Goal: Task Accomplishment & Management: Manage account settings

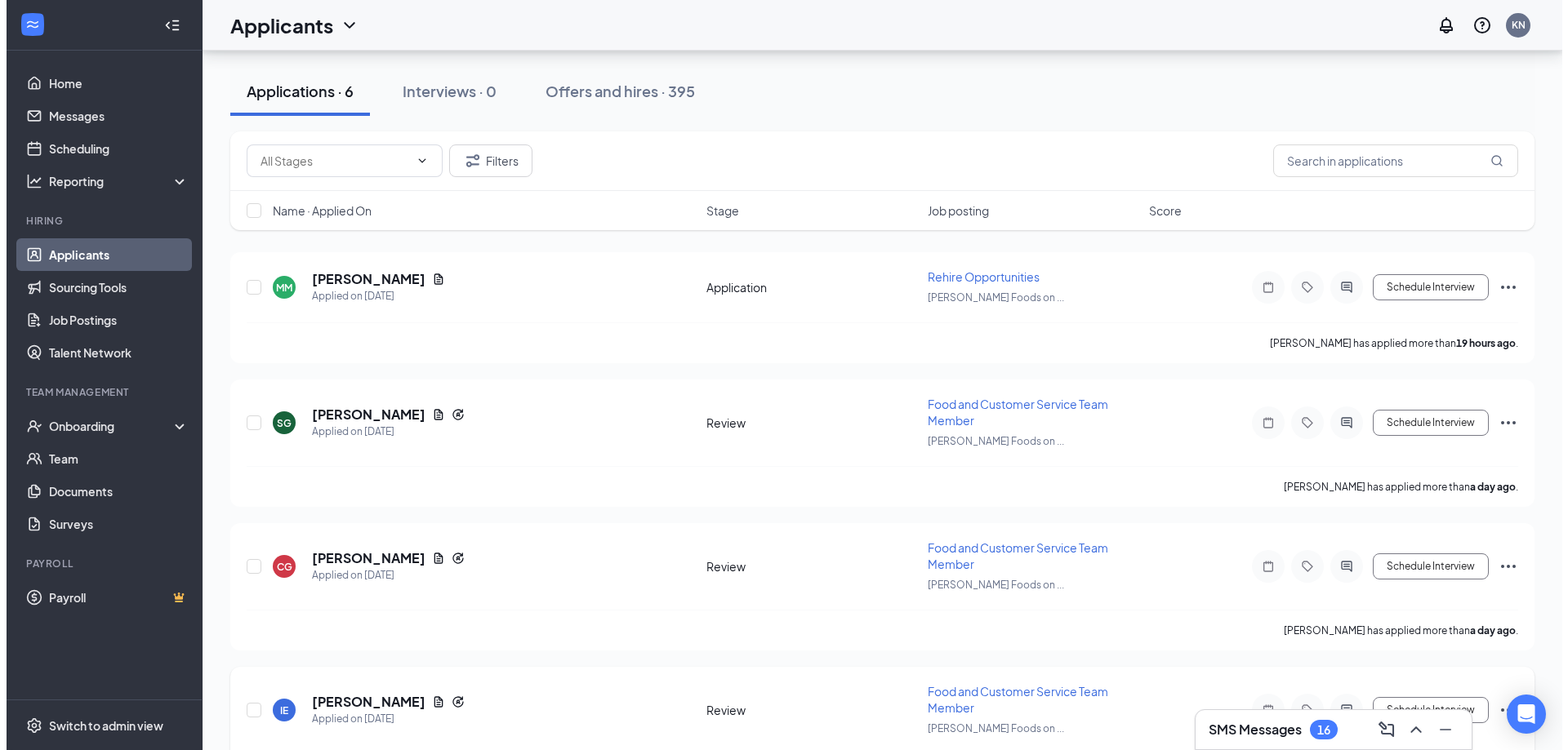
scroll to position [326, 0]
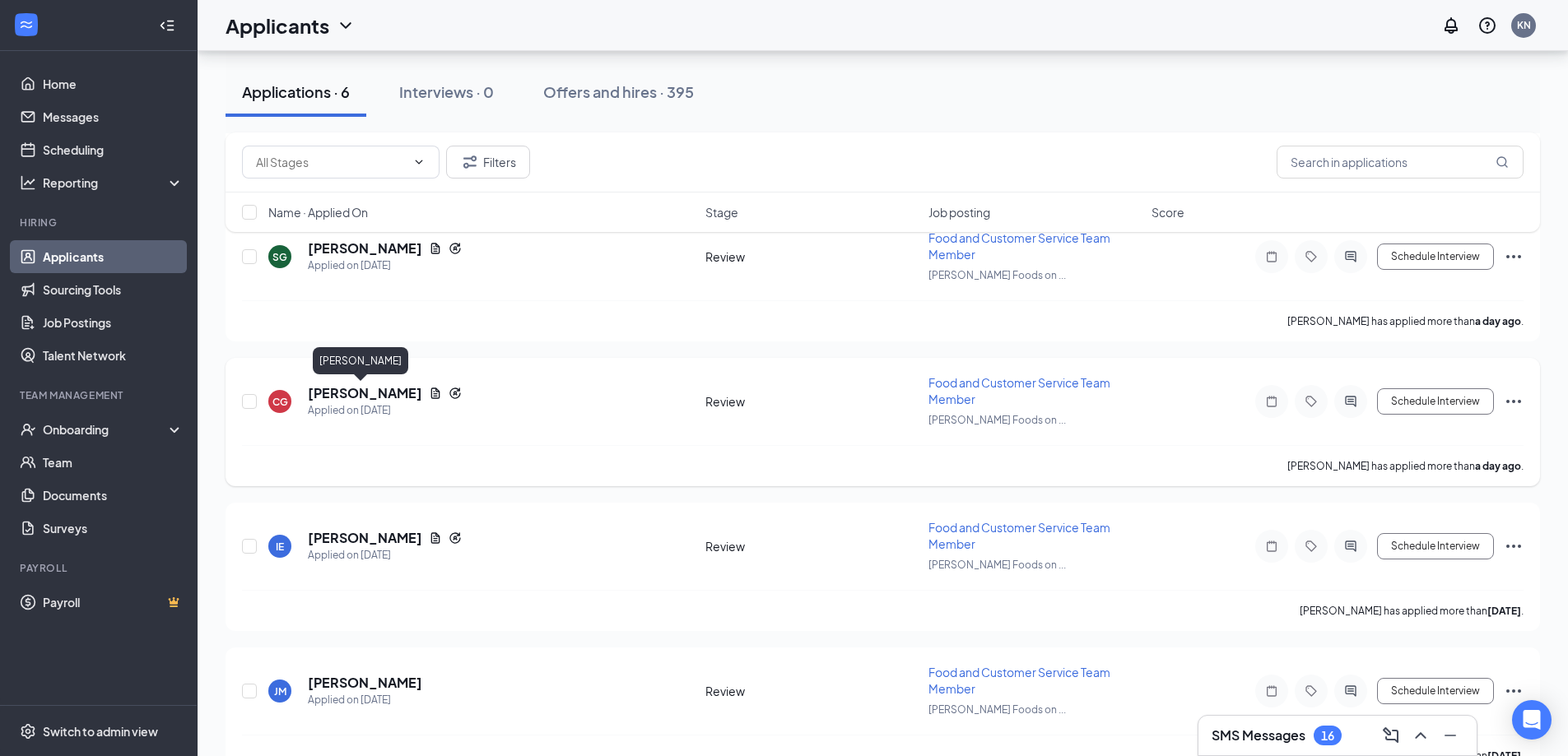
click at [371, 386] on h5 "[PERSON_NAME]" at bounding box center [365, 393] width 115 height 18
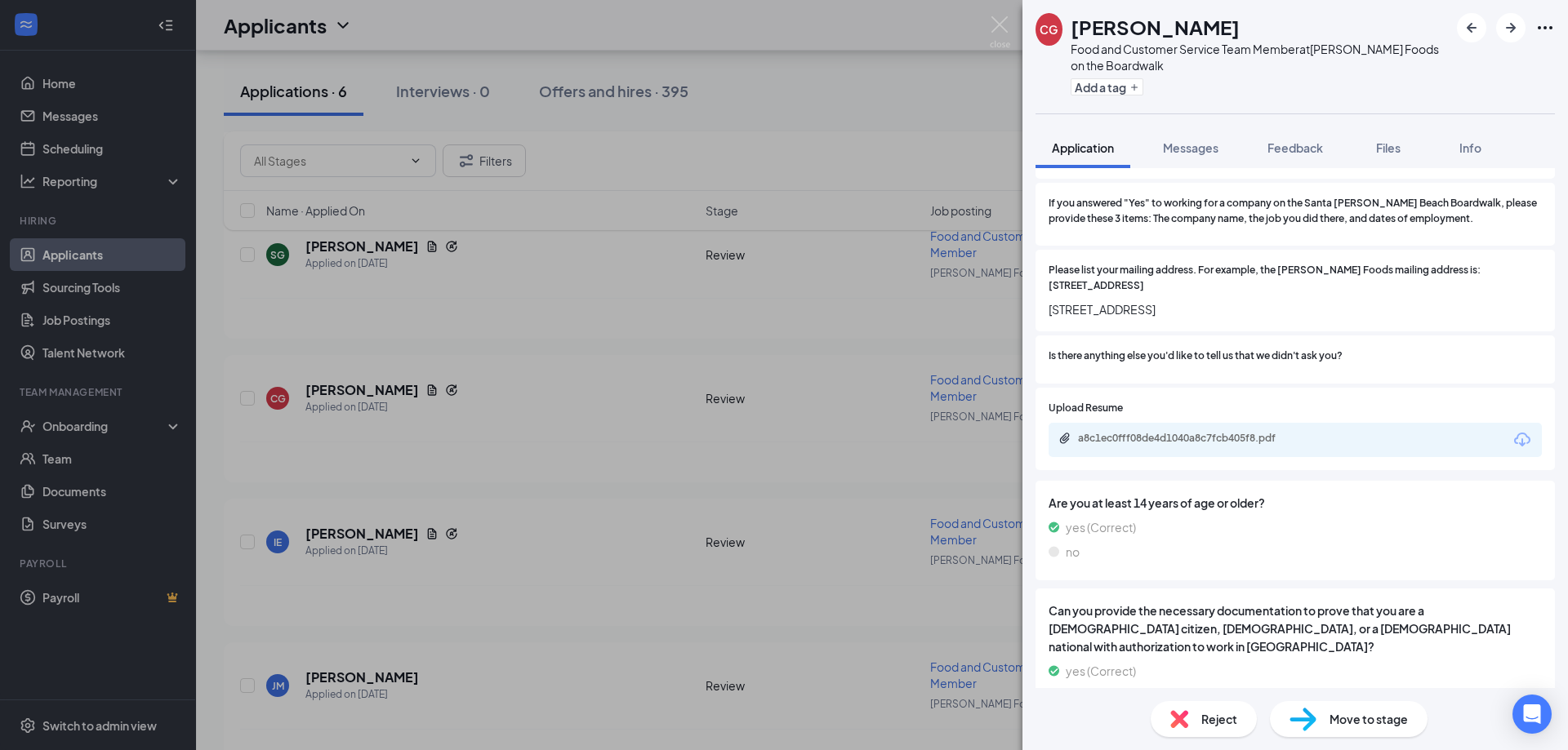
scroll to position [1657, 0]
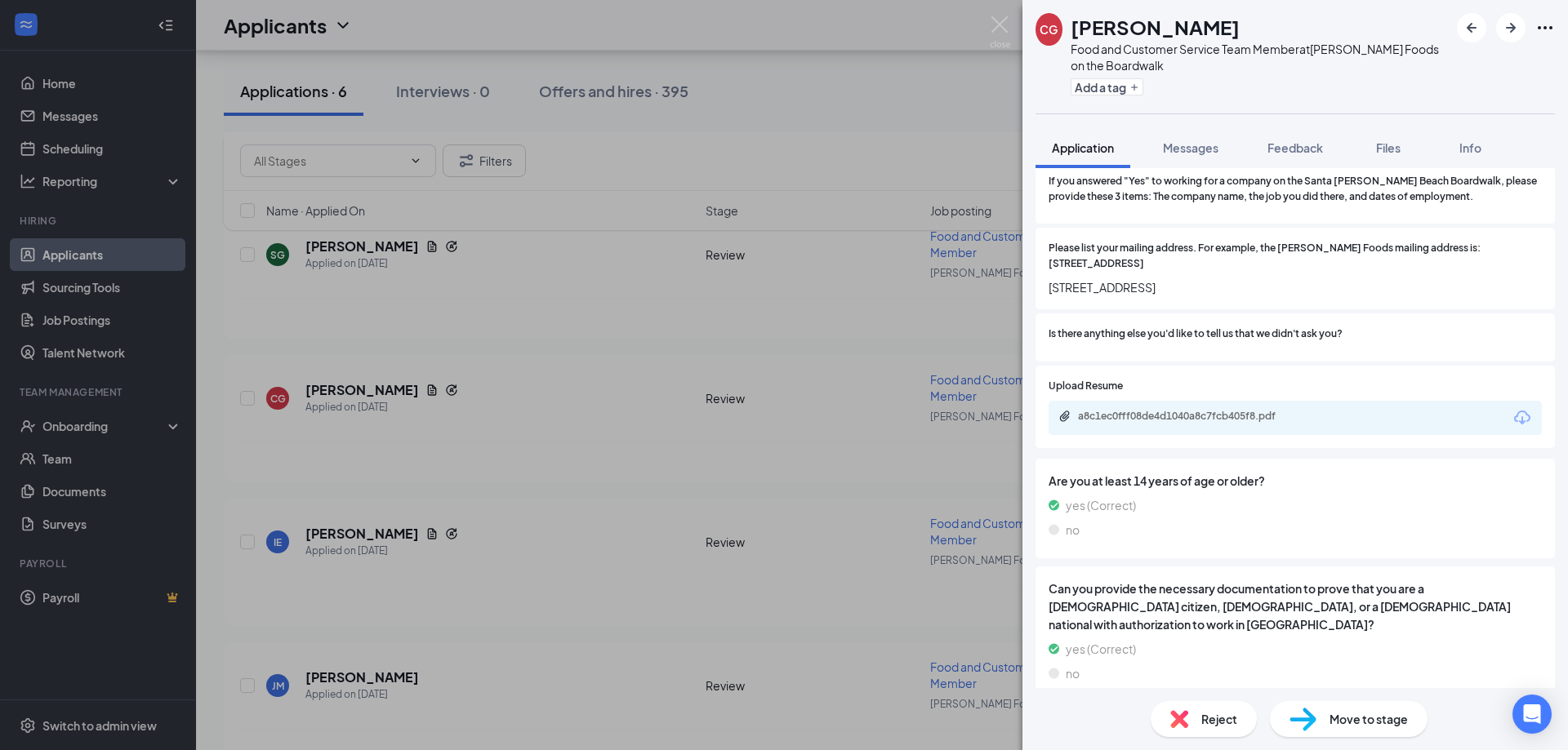
click at [1268, 401] on div "a8c1ec0fff08de4d1040a8c7fcb405f8.pdf" at bounding box center [1295, 418] width 493 height 35
click at [1250, 410] on div "a8c1ec0fff08de4d1040a8c7fcb405f8.pdf" at bounding box center [1191, 416] width 228 height 13
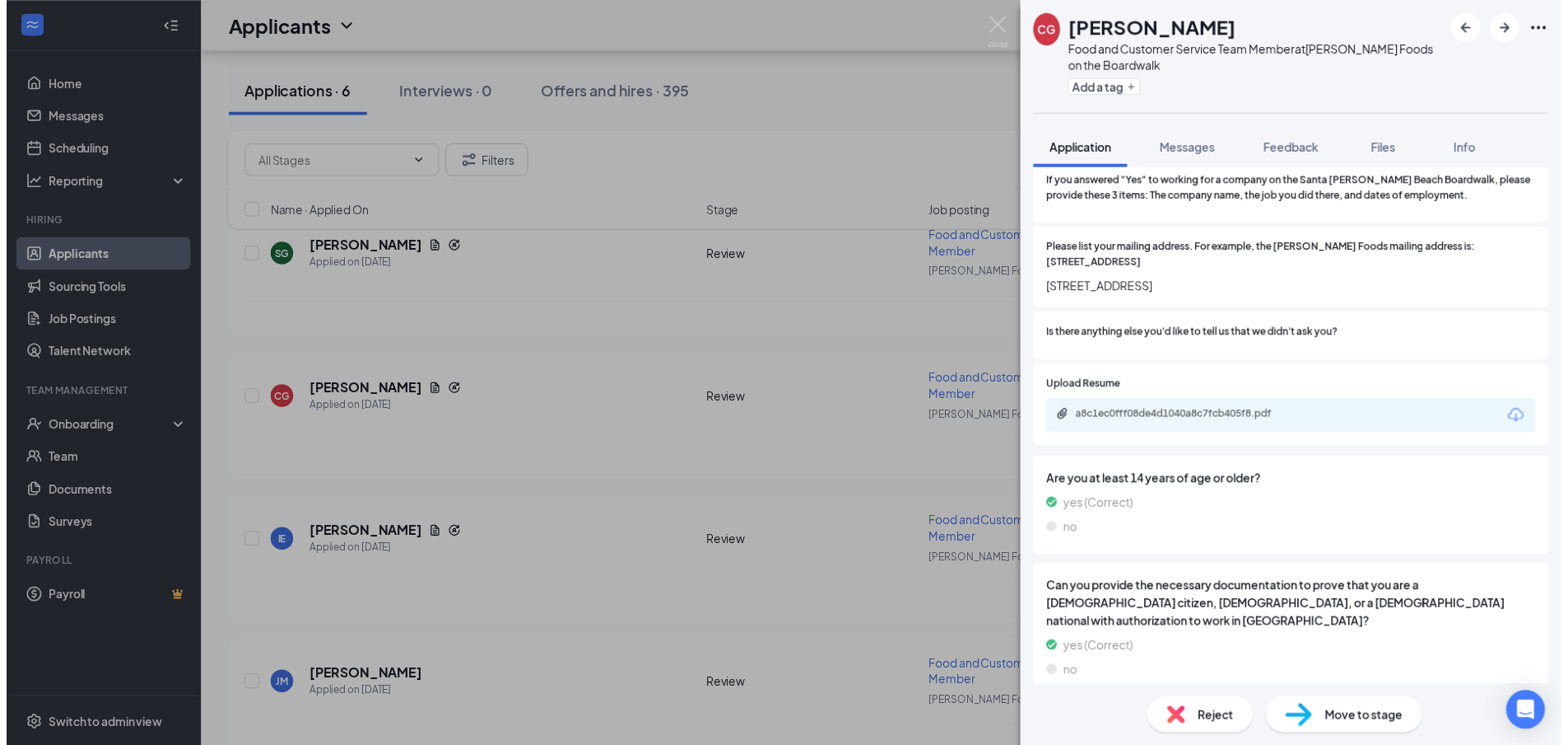
scroll to position [1666, 0]
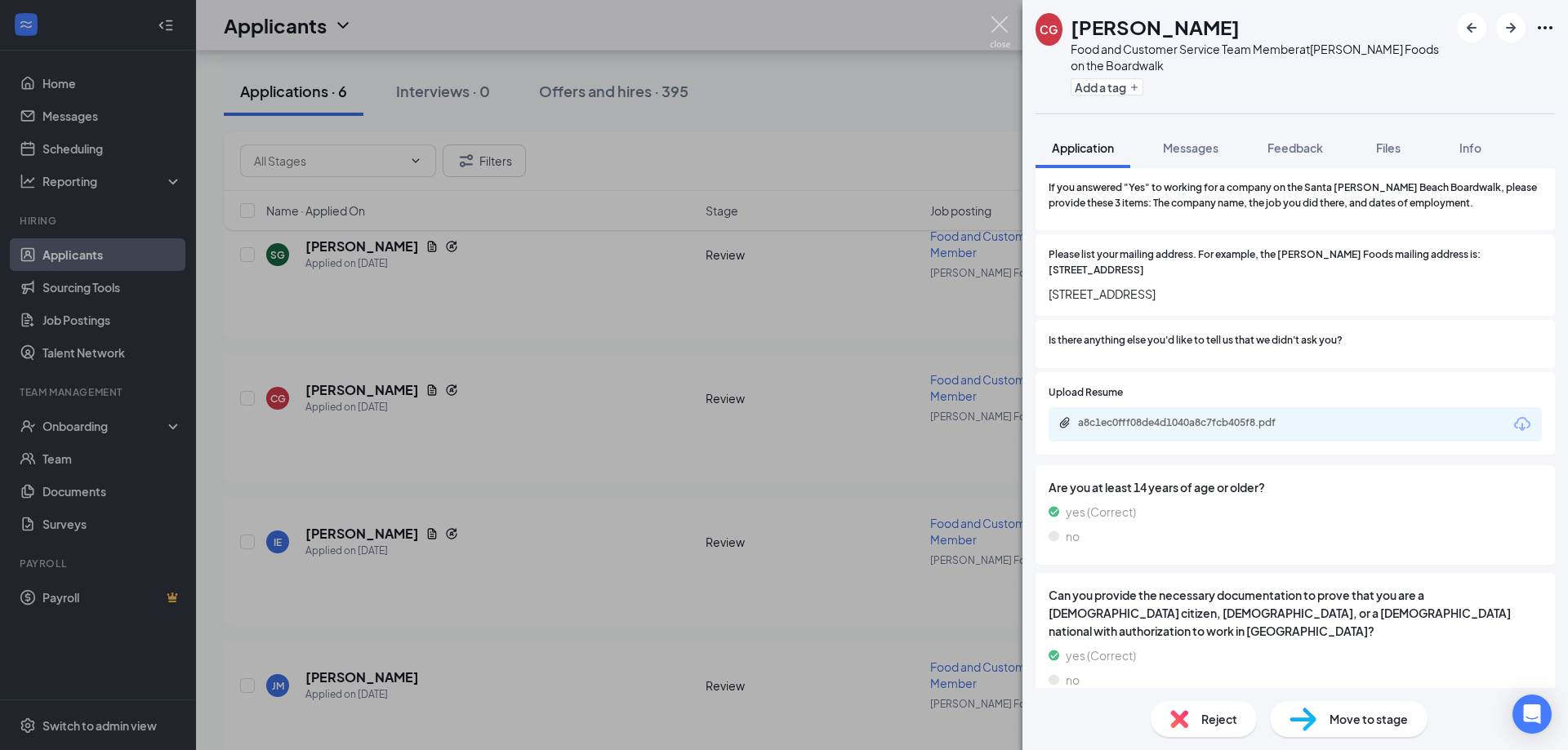
drag, startPoint x: 982, startPoint y: 28, endPoint x: 991, endPoint y: 28, distance: 9.0
click at [985, 28] on div "CG [PERSON_NAME] Food and Customer Service Team Member at [PERSON_NAME] Foods o…" at bounding box center [784, 375] width 1568 height 750
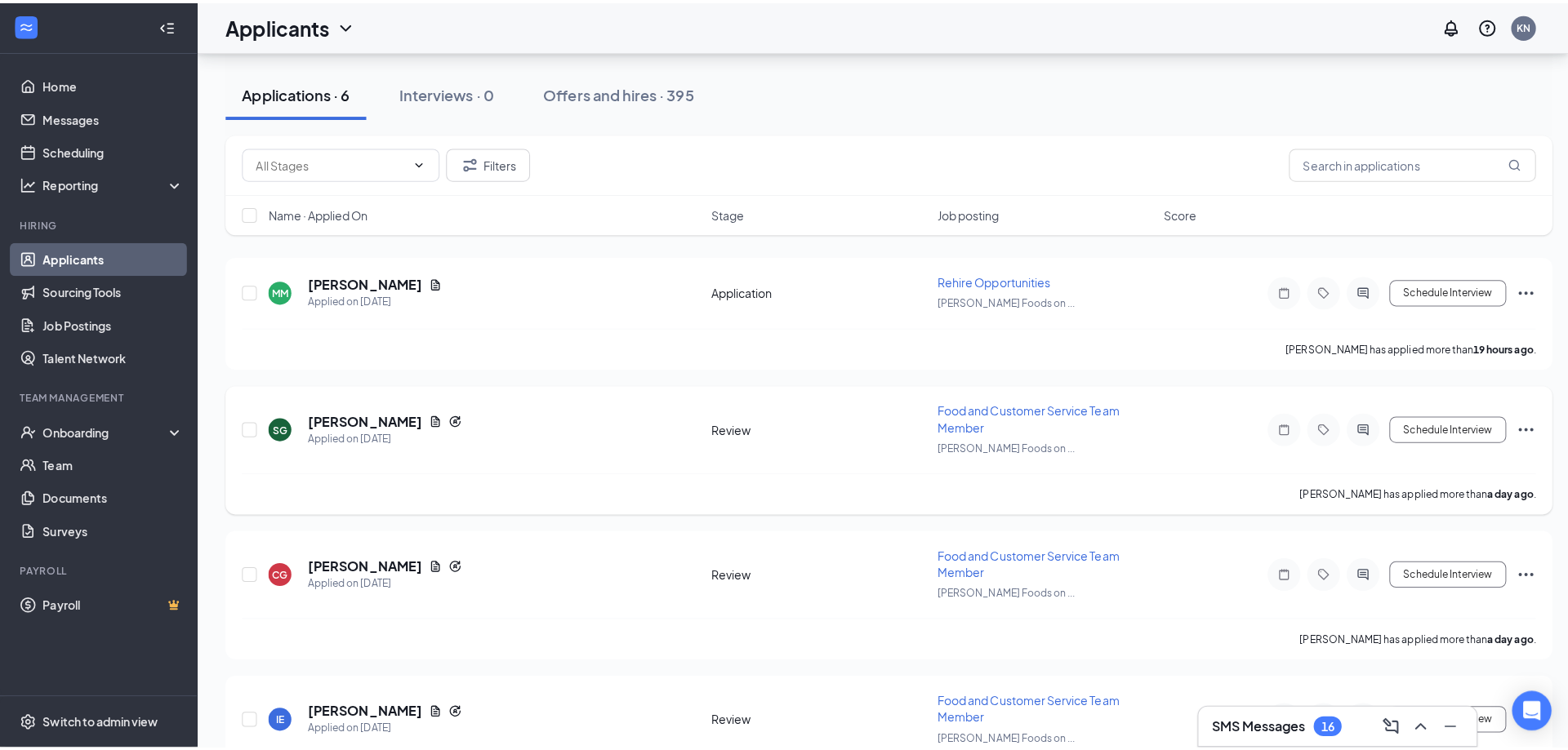
scroll to position [82, 0]
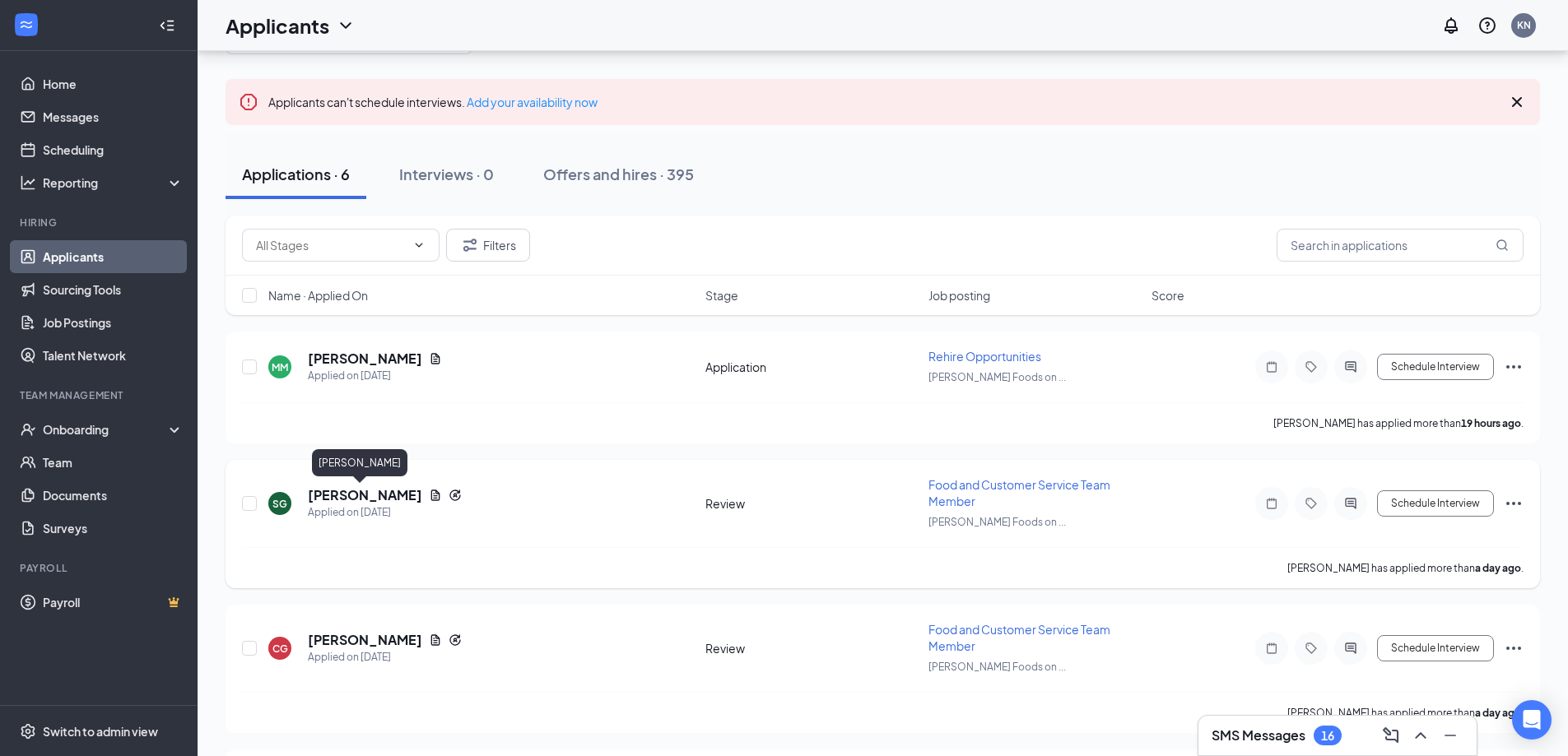
click at [364, 504] on h5 "[PERSON_NAME]" at bounding box center [365, 496] width 115 height 18
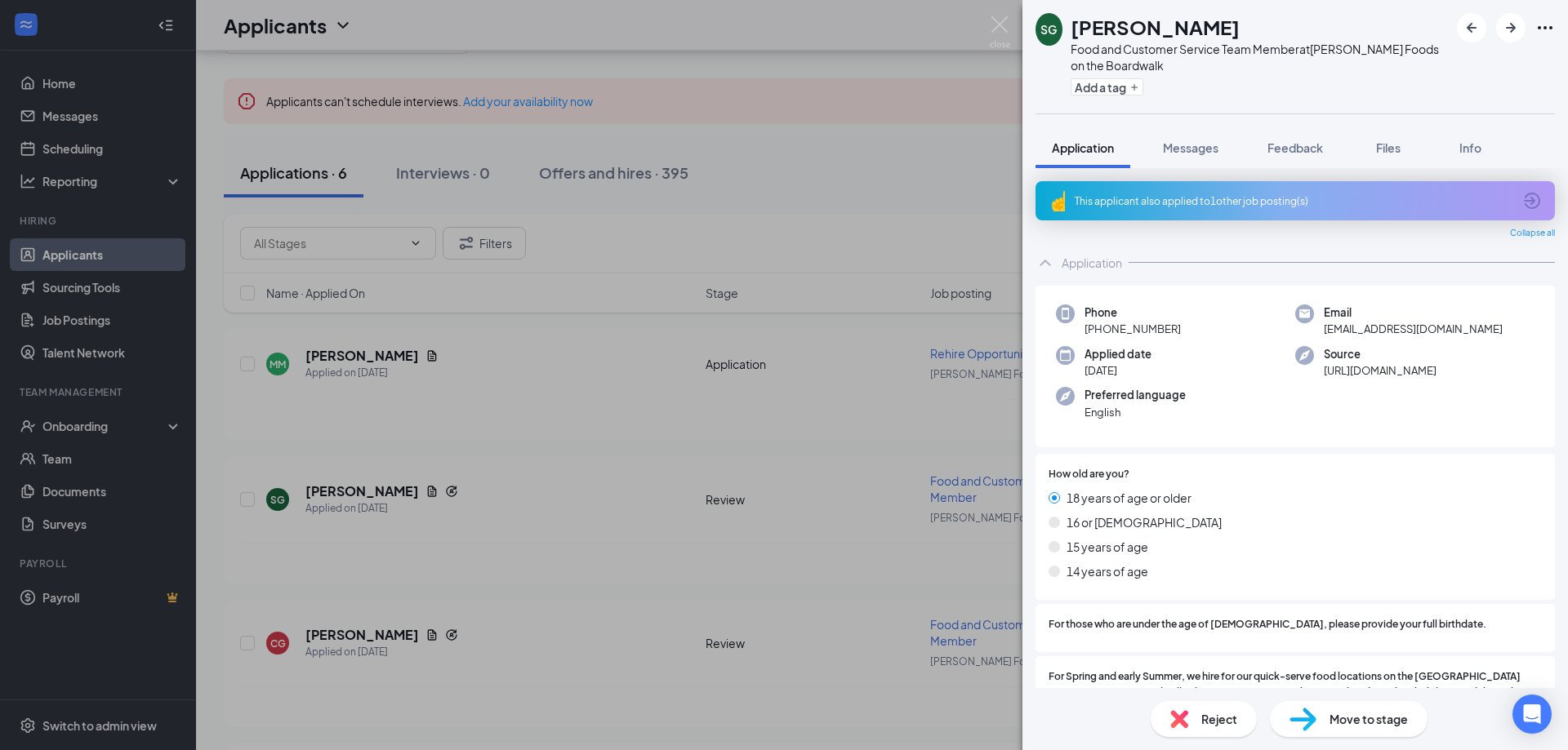
click at [1093, 203] on div "This applicant also applied to 1 other job posting(s)" at bounding box center [1293, 201] width 437 height 14
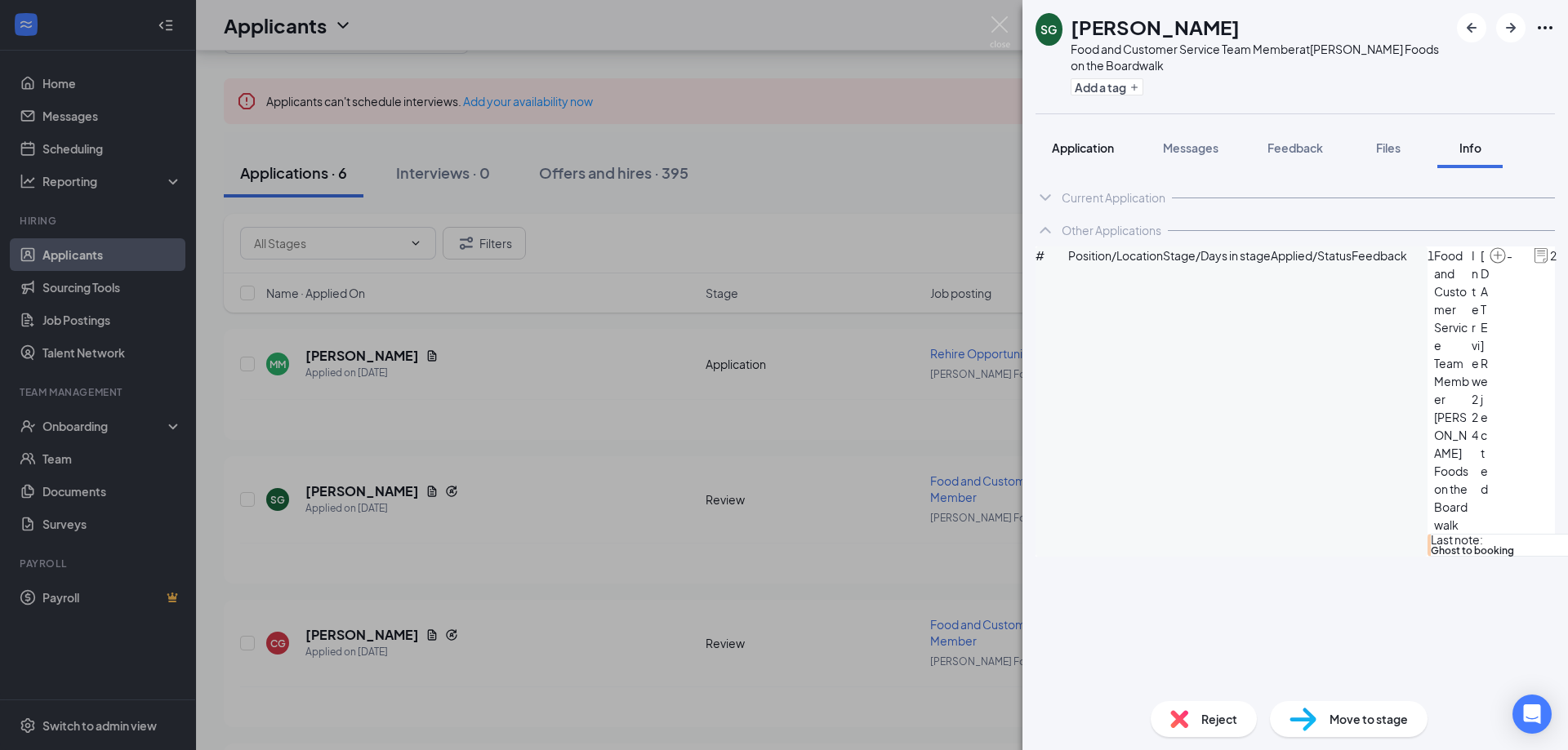
click at [1081, 141] on span "Application" at bounding box center [1082, 147] width 62 height 15
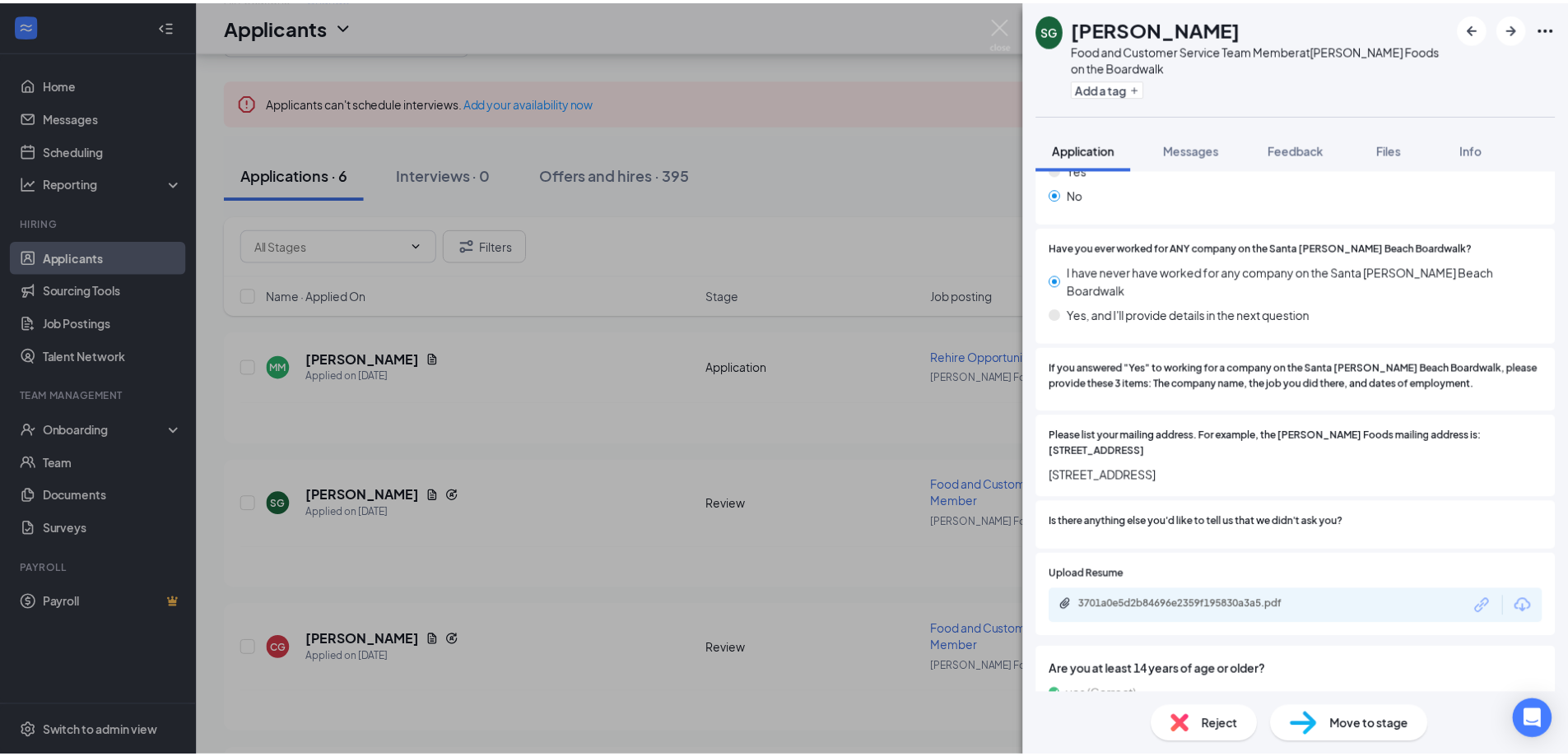
scroll to position [1646, 0]
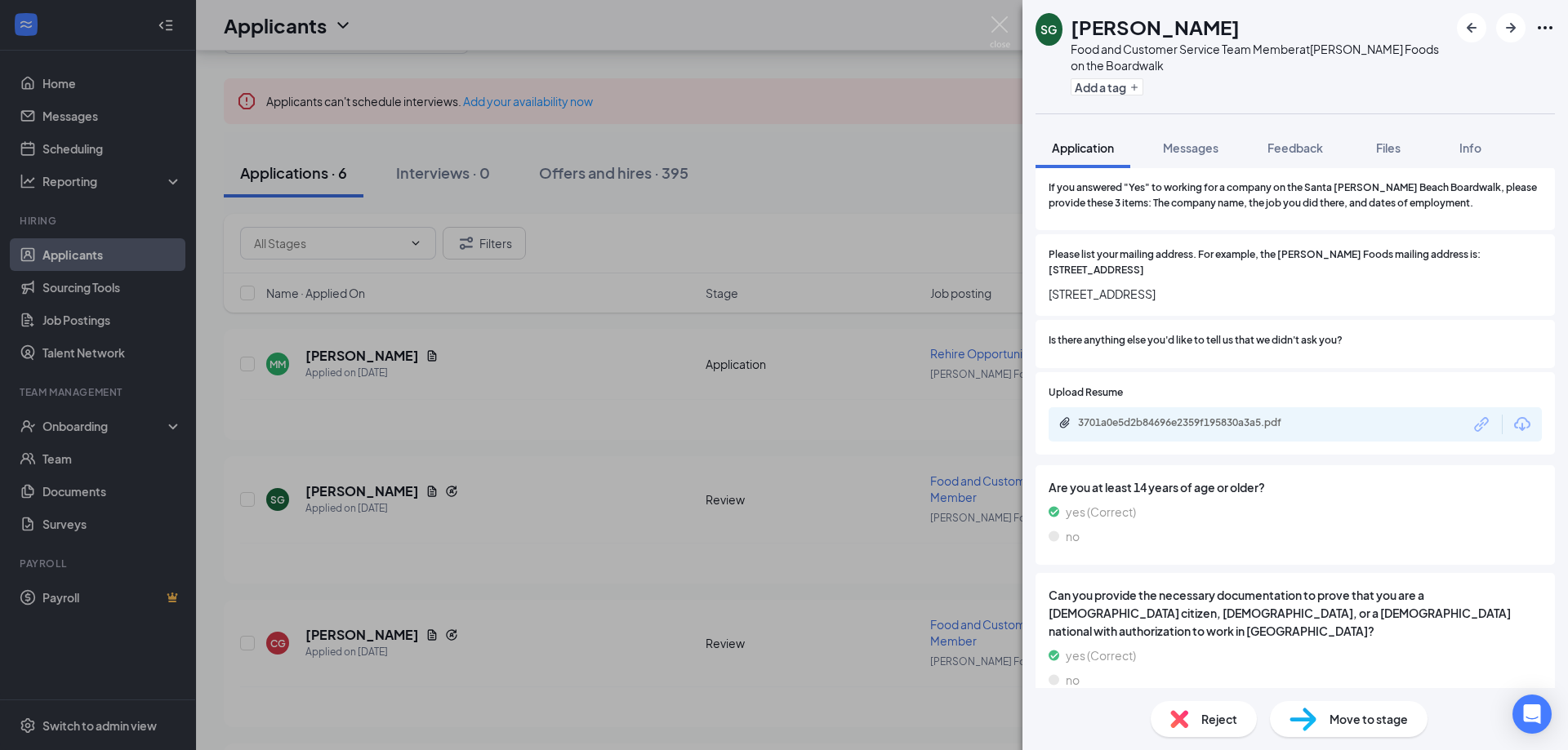
click at [1208, 429] on div "3701a0e5d2b84696e2359f195830a3a5.pdf" at bounding box center [1191, 423] width 228 height 13
click at [994, 28] on img at bounding box center [1000, 32] width 20 height 32
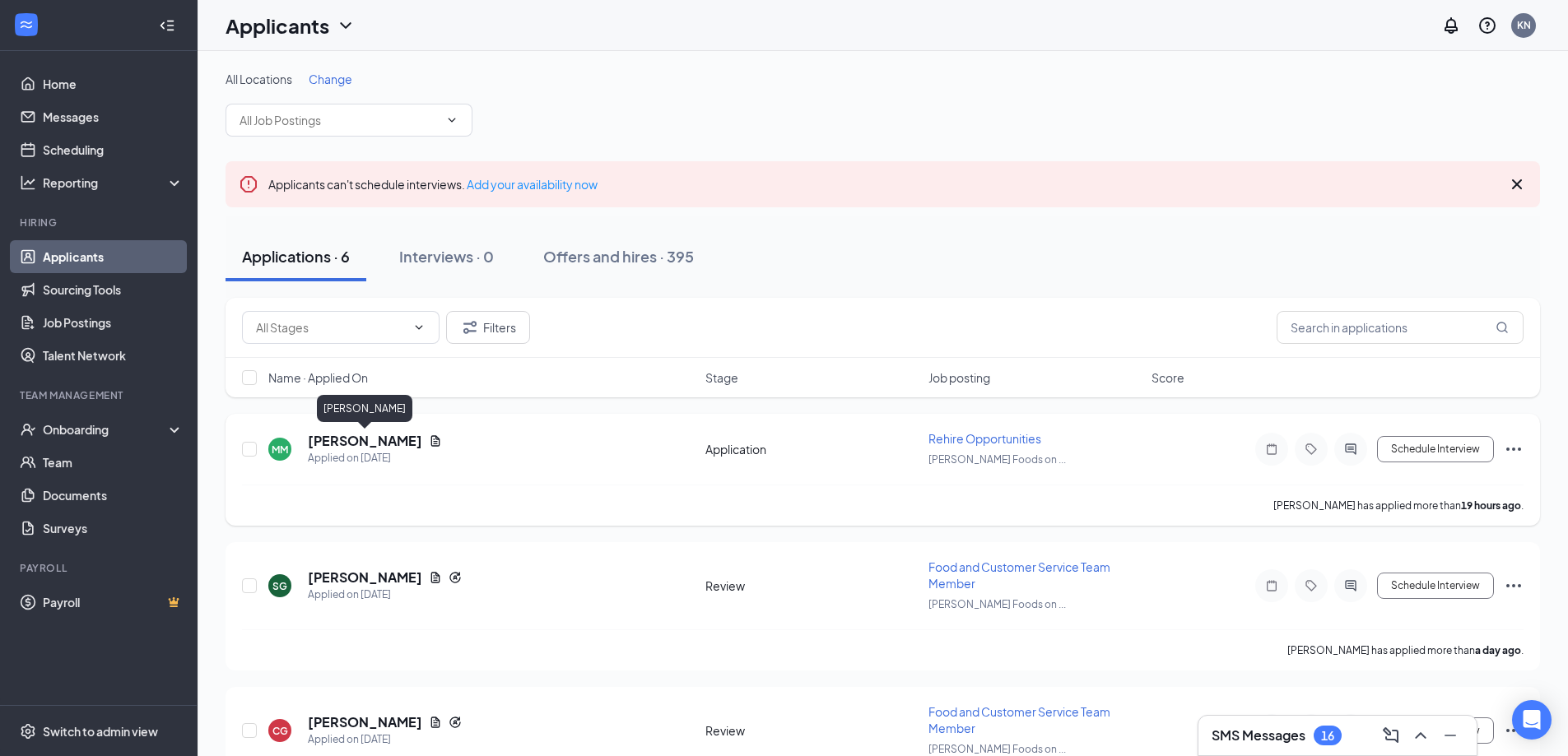
click at [379, 439] on h5 "[PERSON_NAME]" at bounding box center [365, 441] width 115 height 18
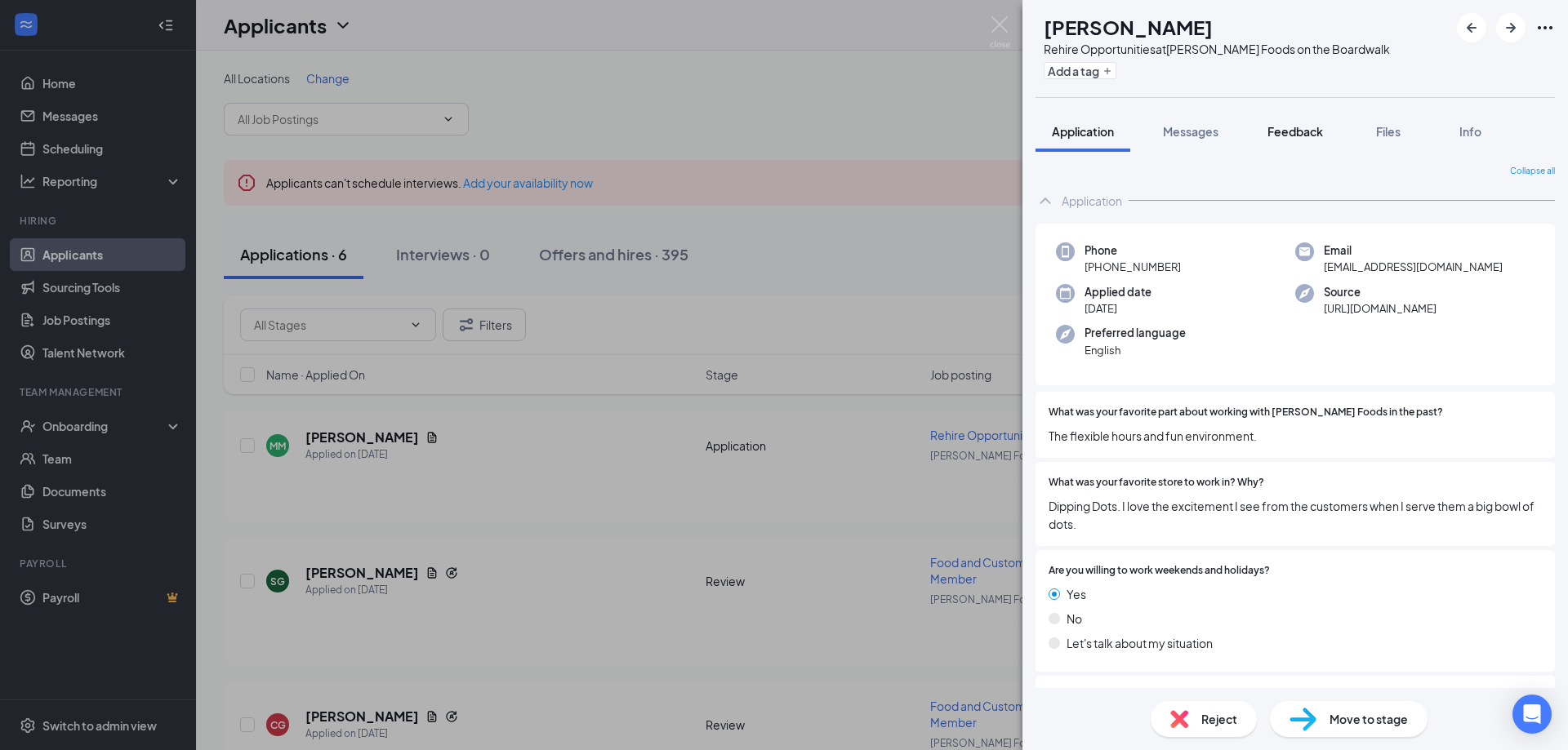
click at [1294, 132] on span "Feedback" at bounding box center [1295, 131] width 55 height 15
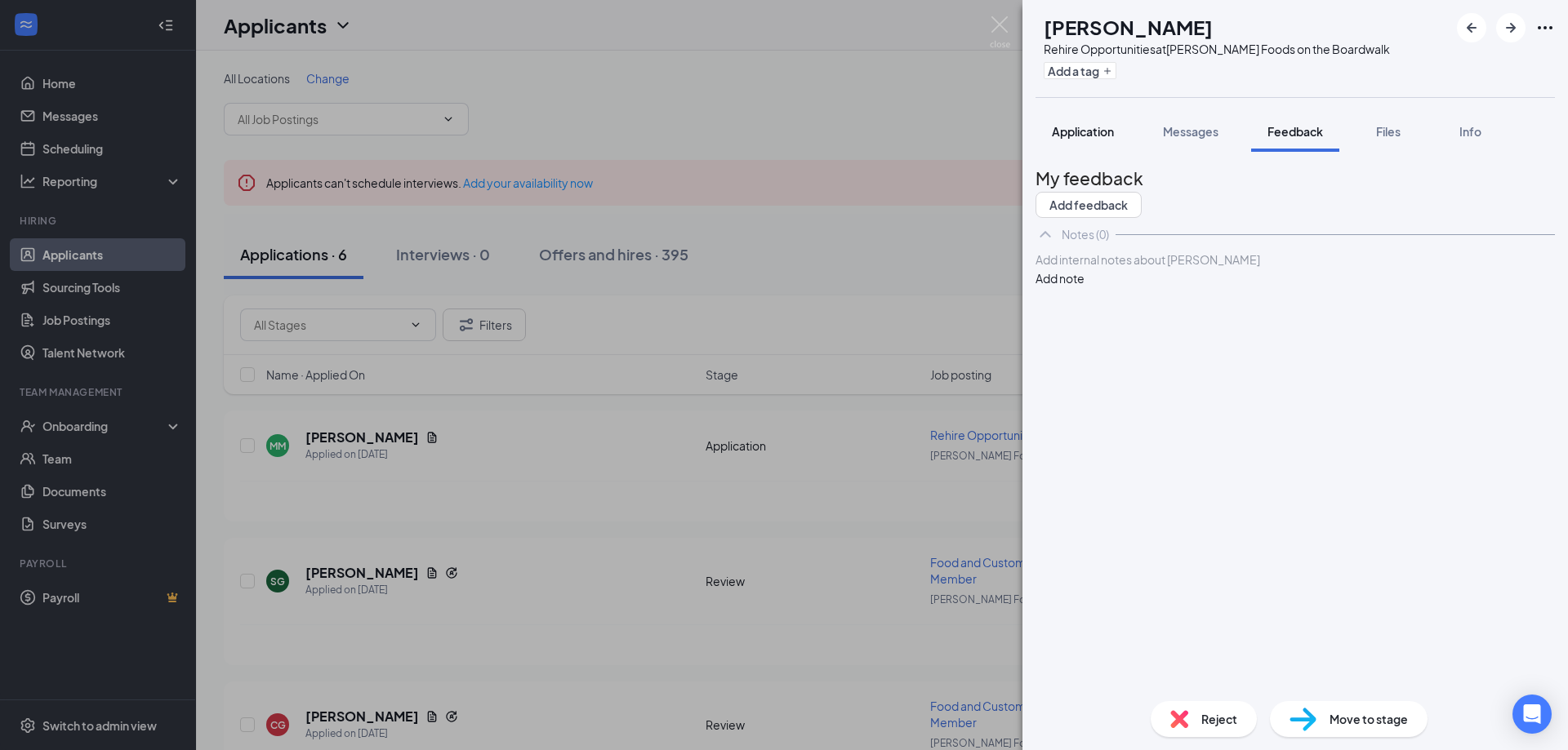
click at [1059, 128] on span "Application" at bounding box center [1082, 131] width 62 height 15
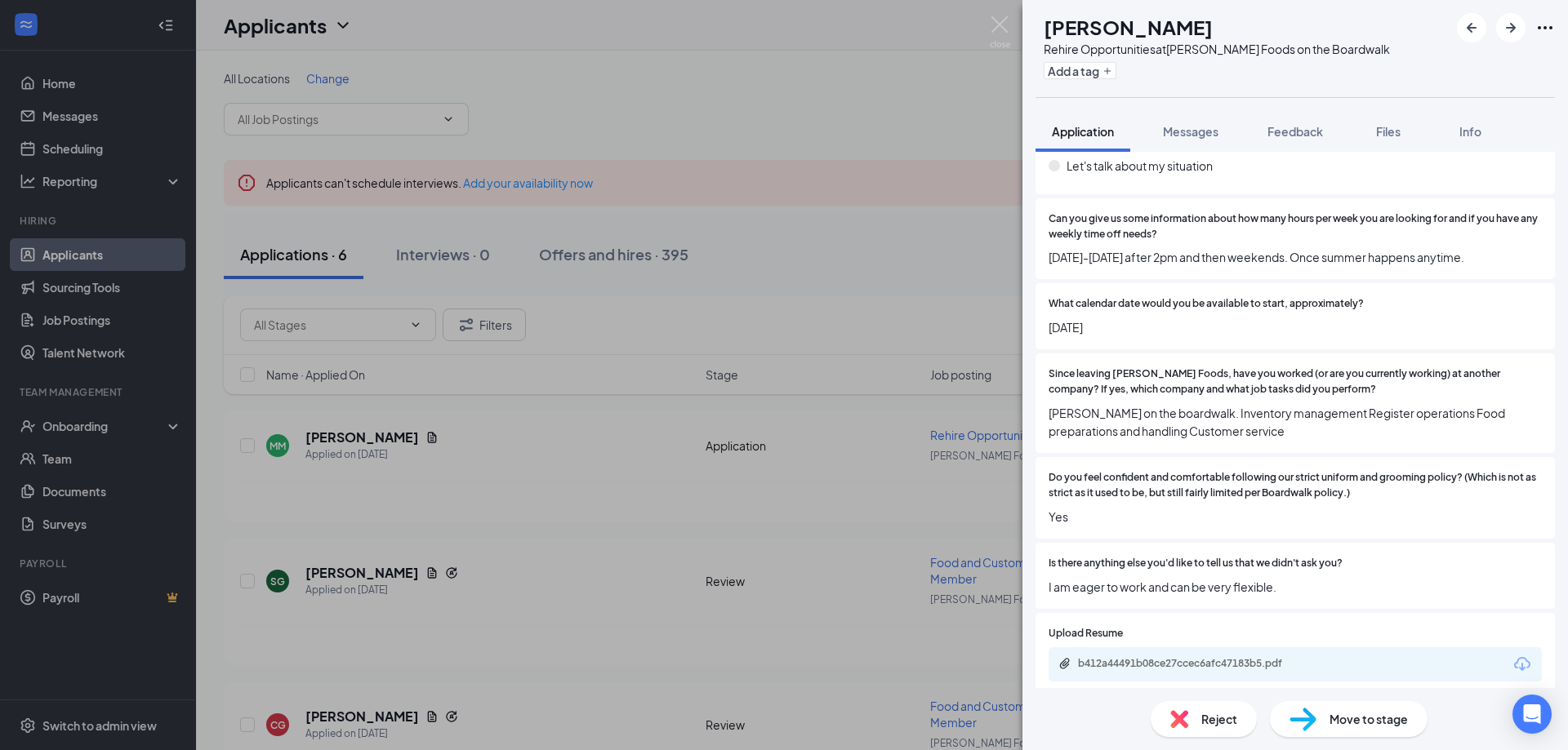
scroll to position [592, 0]
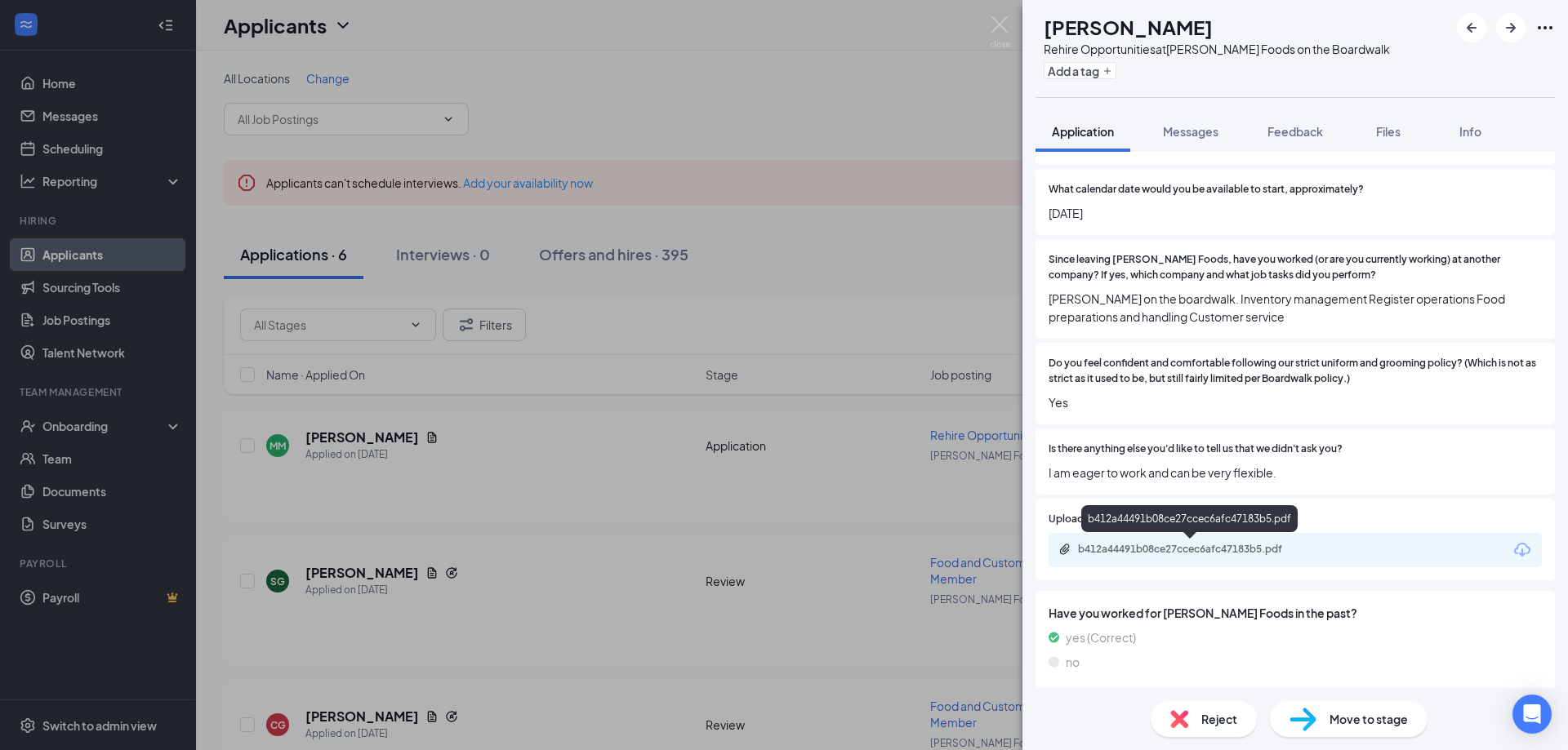
click at [1234, 554] on div "b412a44491b08ce27ccec6afc47183b5.pdf" at bounding box center [1191, 549] width 228 height 13
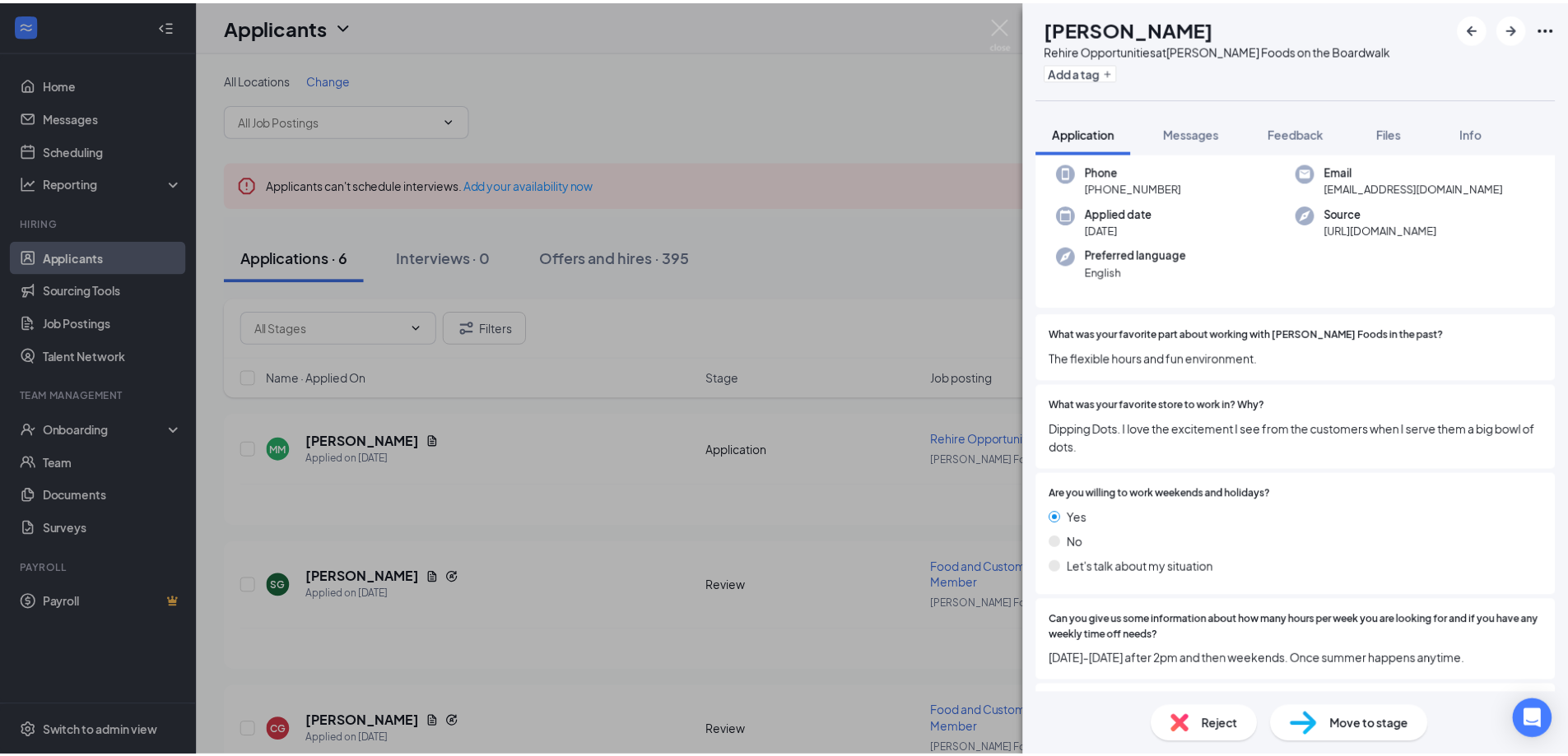
scroll to position [20, 0]
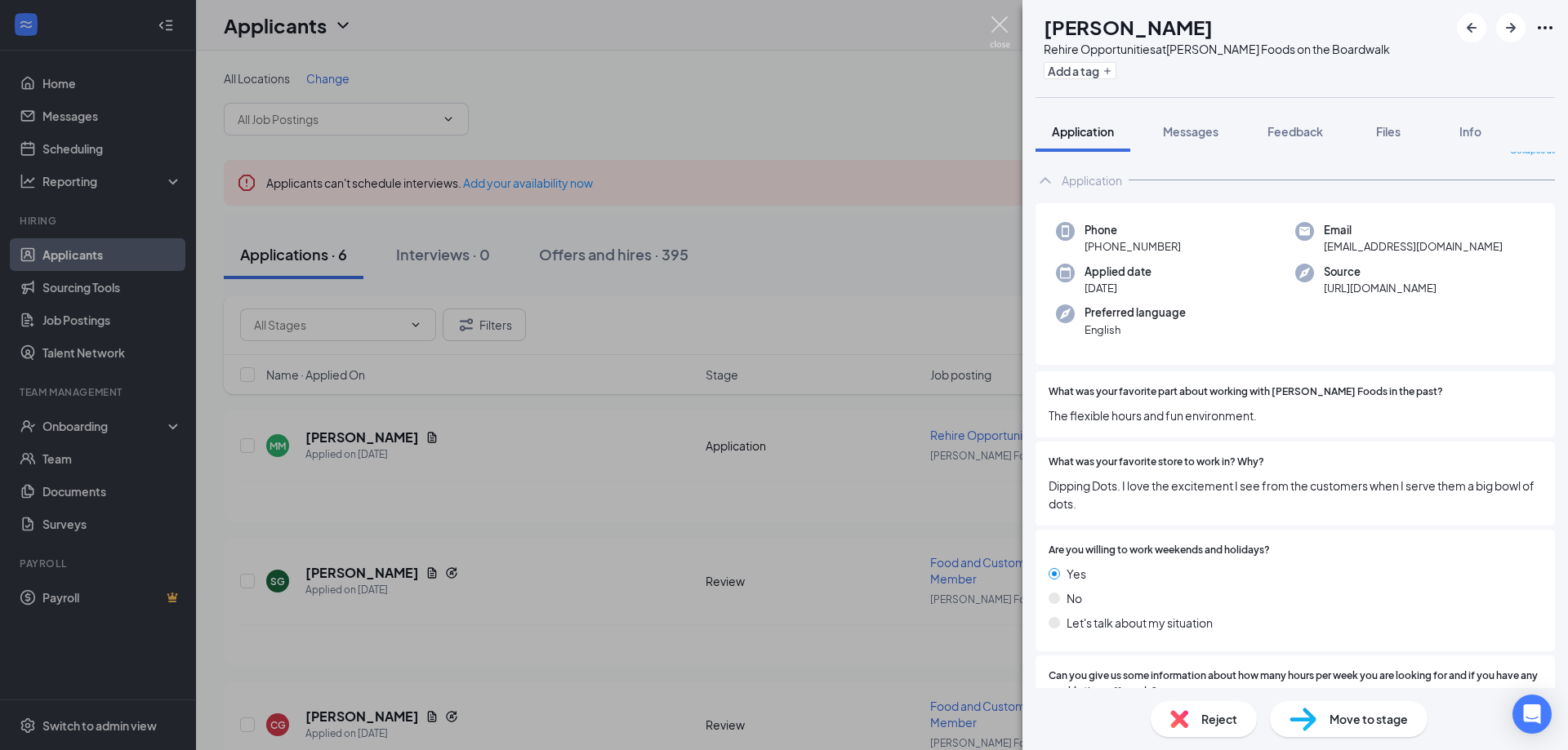
click at [1002, 22] on img at bounding box center [1000, 32] width 20 height 32
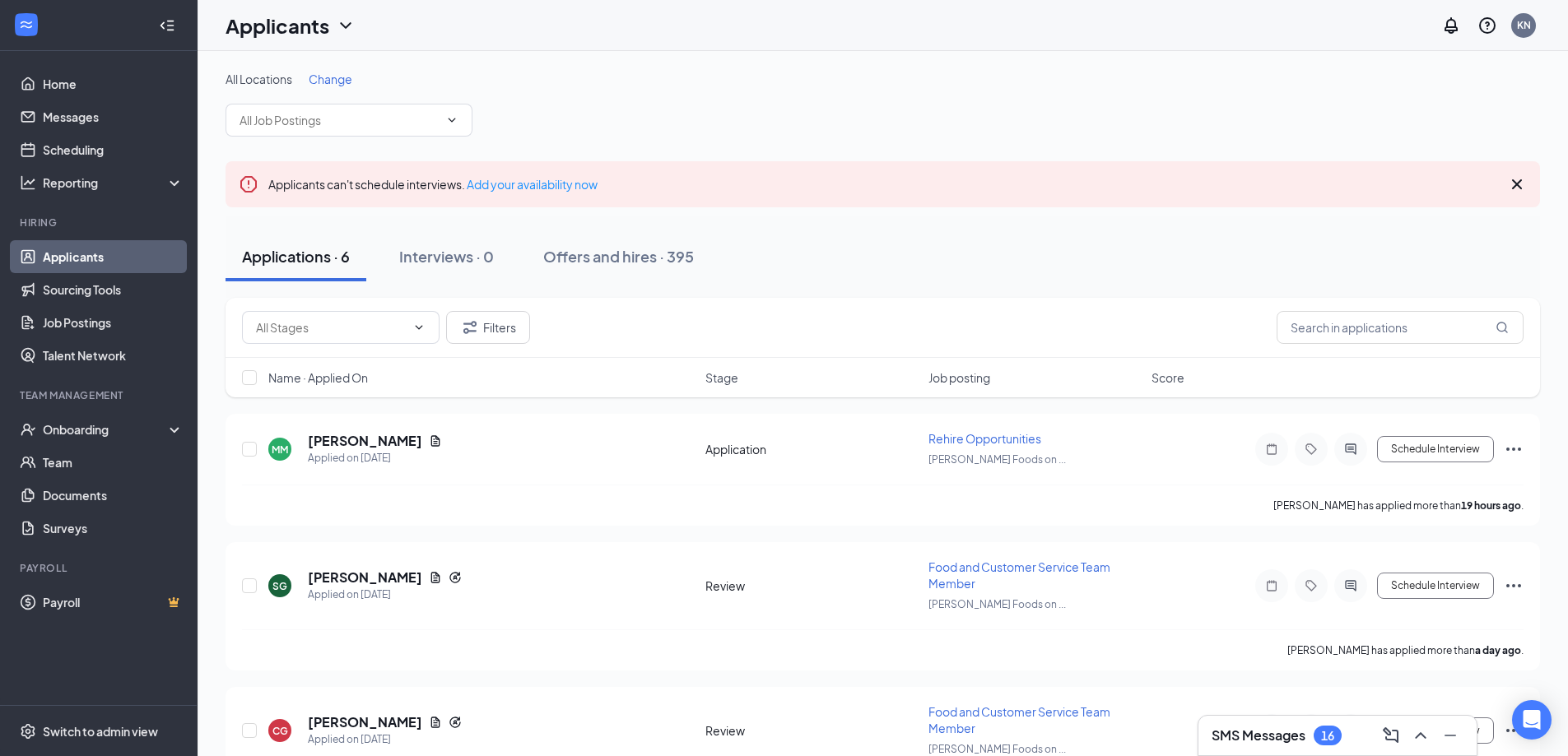
click at [1355, 98] on div "All Locations Change" at bounding box center [883, 104] width 1315 height 66
click at [1298, 121] on div "All Locations Change" at bounding box center [883, 104] width 1315 height 66
click at [391, 436] on h5 "[PERSON_NAME]" at bounding box center [365, 441] width 115 height 18
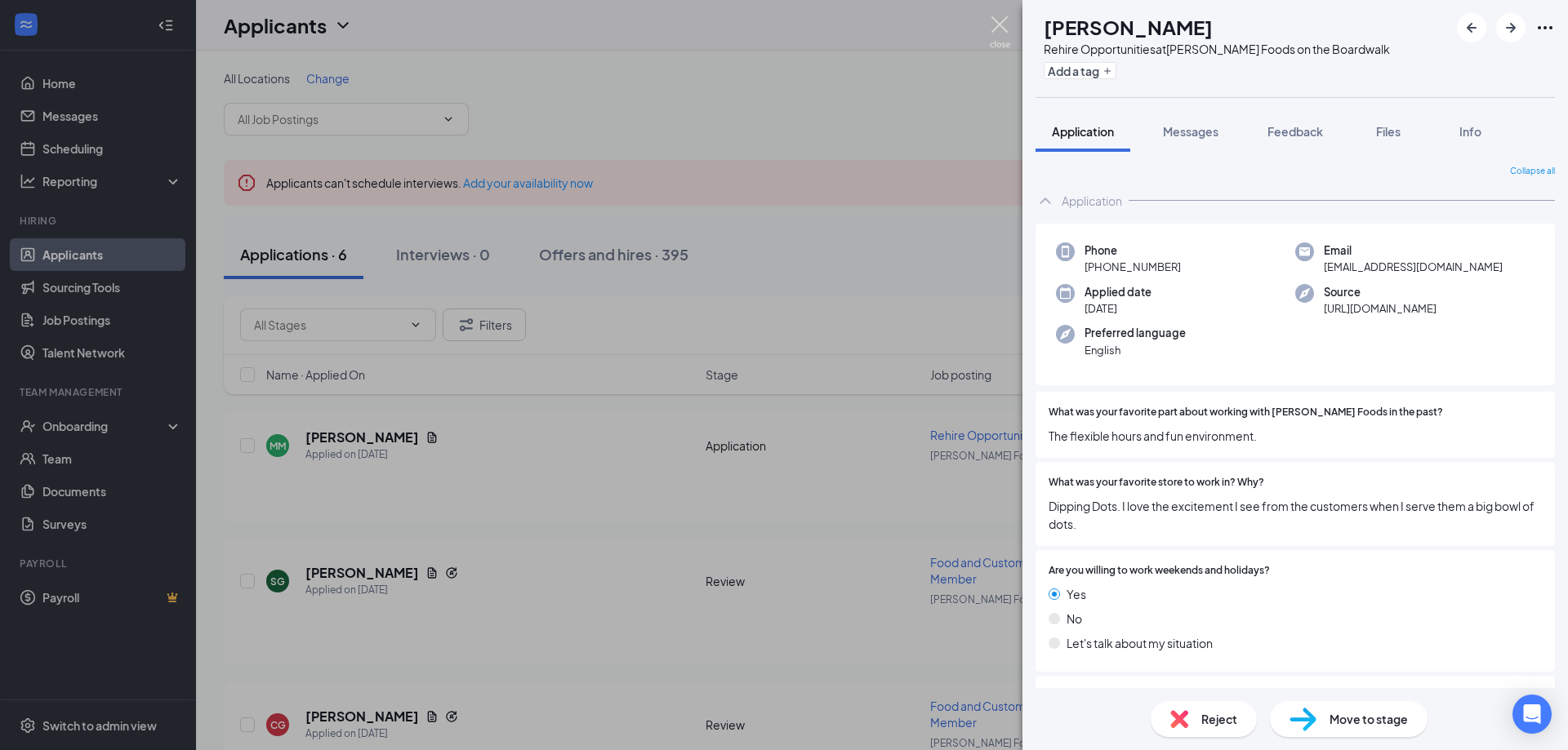
click at [996, 35] on img at bounding box center [1000, 32] width 20 height 32
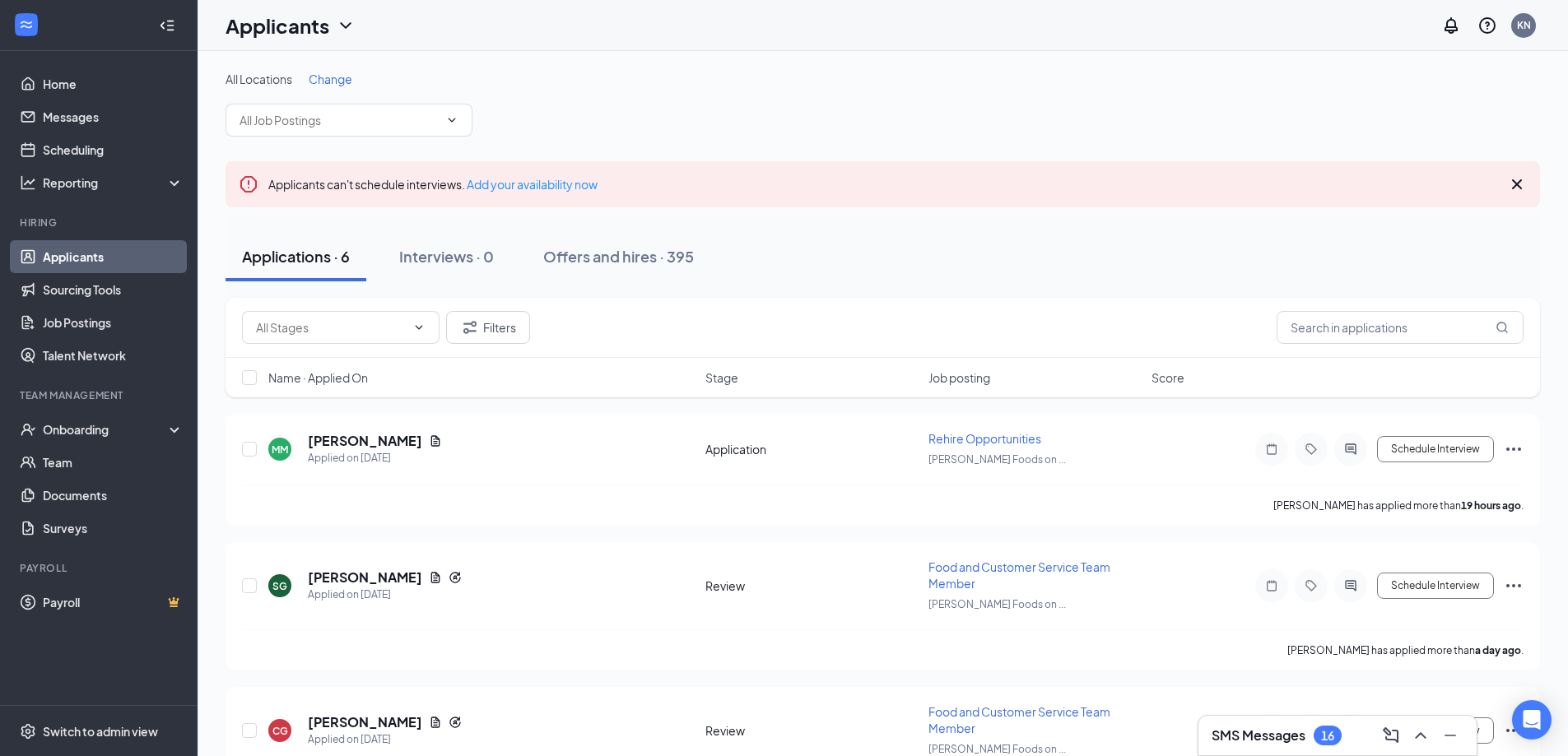
drag, startPoint x: 1376, startPoint y: 129, endPoint x: 1373, endPoint y: 139, distance: 10.4
click at [1378, 128] on div "All Locations Change" at bounding box center [883, 104] width 1315 height 66
